Goal: Transaction & Acquisition: Purchase product/service

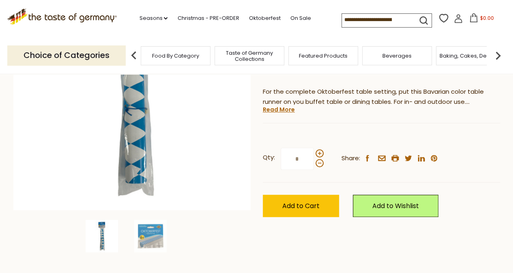
scroll to position [162, 0]
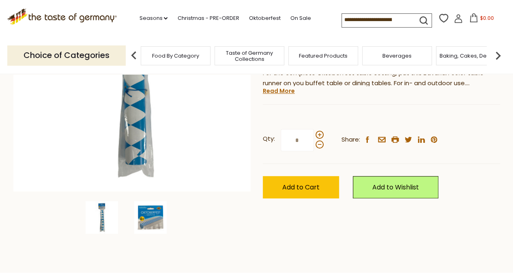
click at [151, 219] on img at bounding box center [150, 217] width 32 height 32
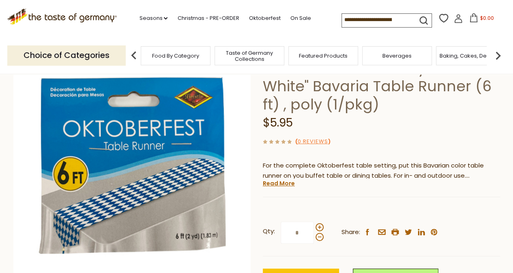
scroll to position [81, 0]
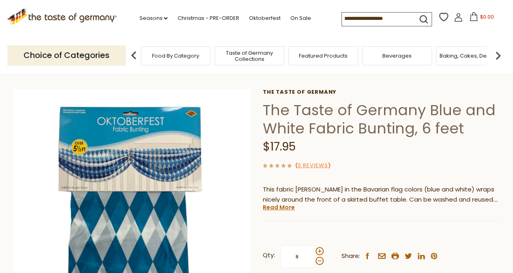
scroll to position [41, 0]
